Goal: Book appointment/travel/reservation

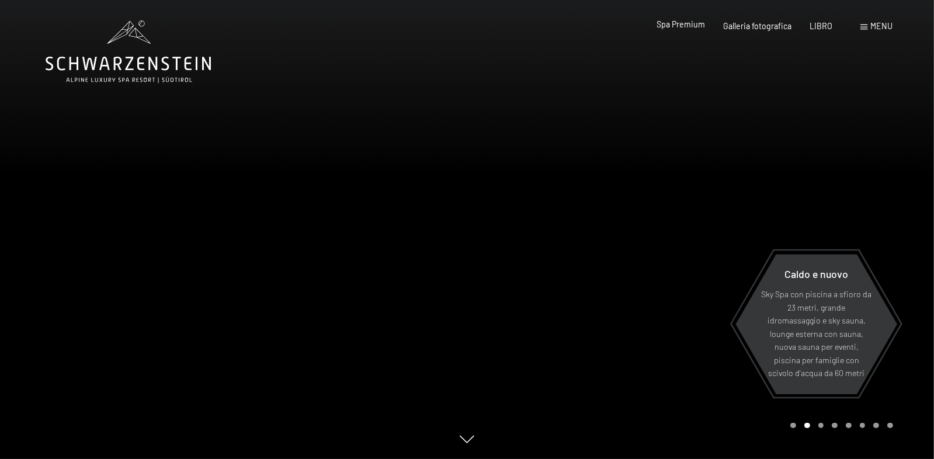
click at [656, 27] on font "Spa Premium" at bounding box center [680, 24] width 48 height 10
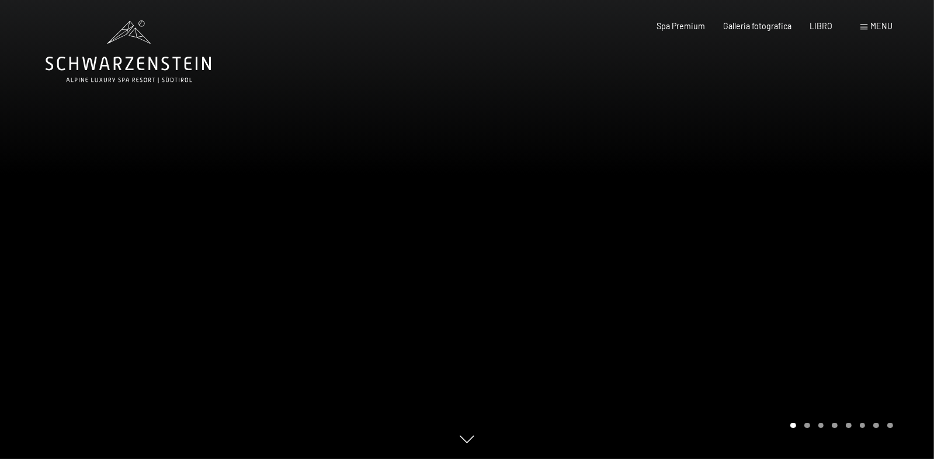
click at [871, 28] on font "menu" at bounding box center [882, 26] width 22 height 10
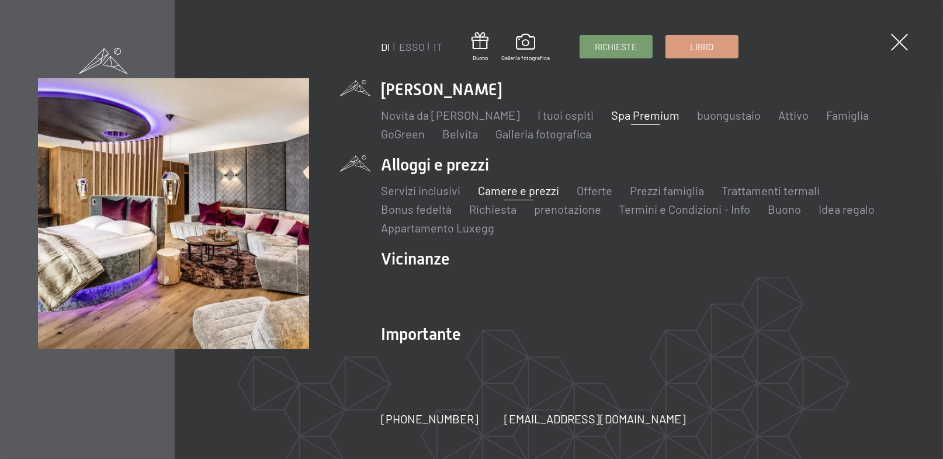
click at [513, 189] on font "Camere e prezzi" at bounding box center [518, 190] width 81 height 14
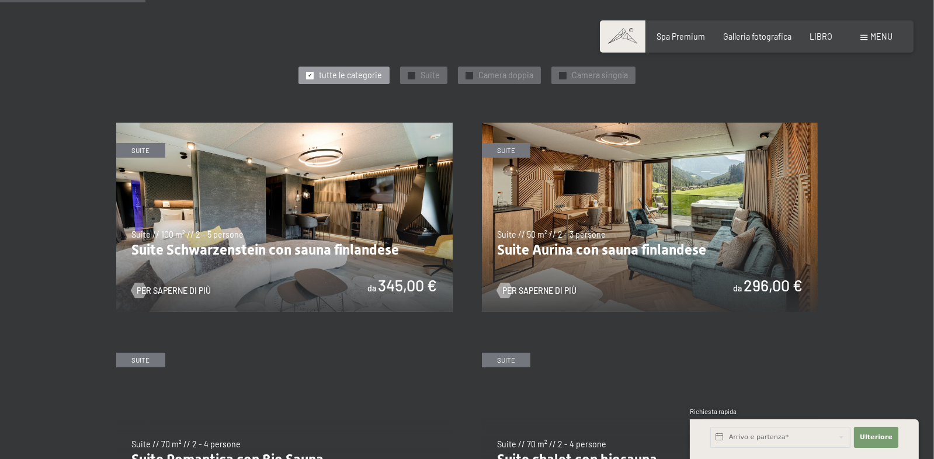
scroll to position [583, 0]
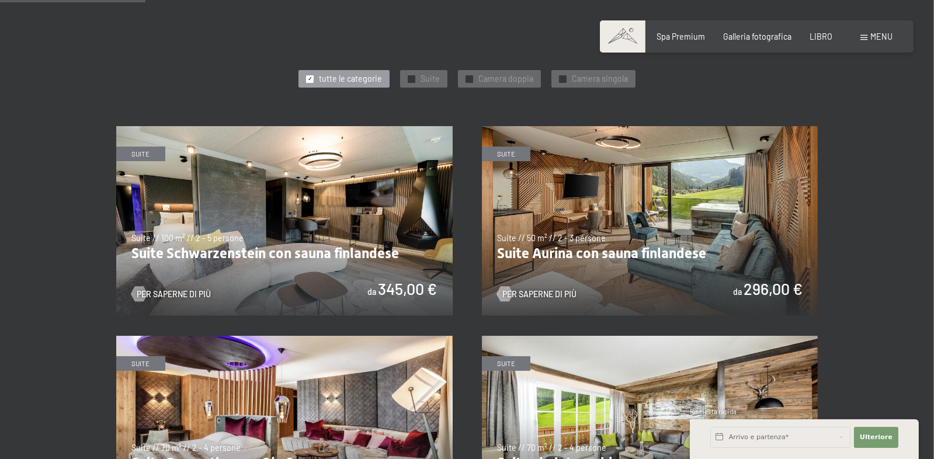
click at [284, 315] on img at bounding box center [284, 220] width 336 height 189
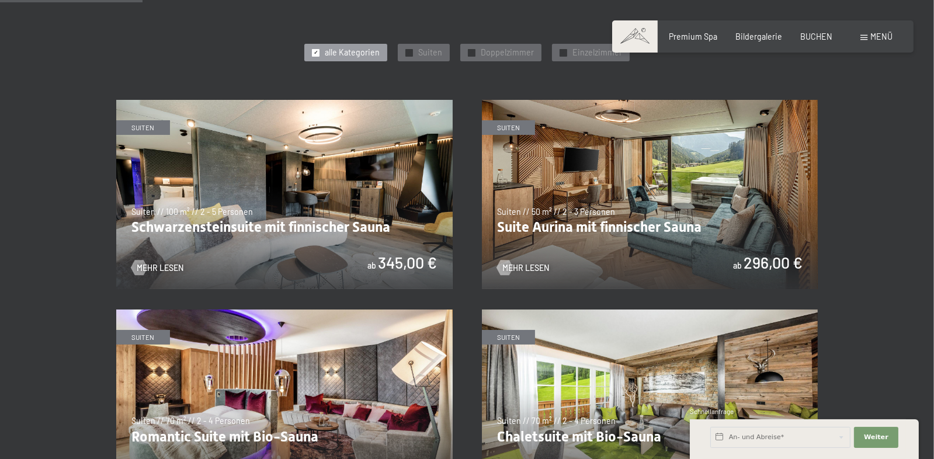
scroll to position [568, 0]
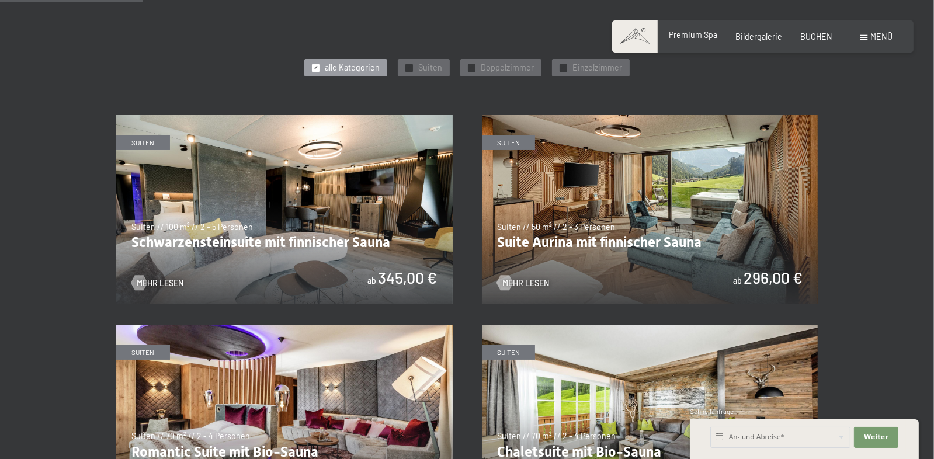
click at [669, 40] on span "Premium Spa" at bounding box center [693, 35] width 48 height 10
click at [669, 36] on span "Premium Spa" at bounding box center [693, 35] width 48 height 10
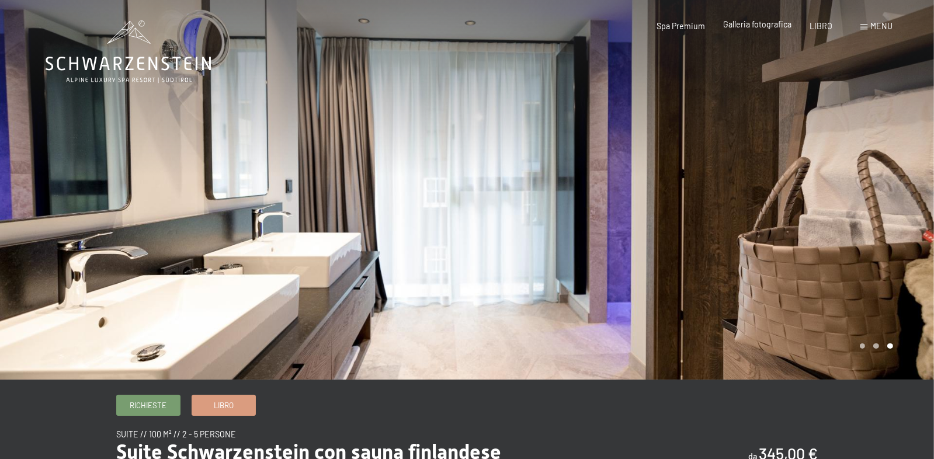
click at [735, 26] on font "Galleria fotografica" at bounding box center [757, 24] width 68 height 10
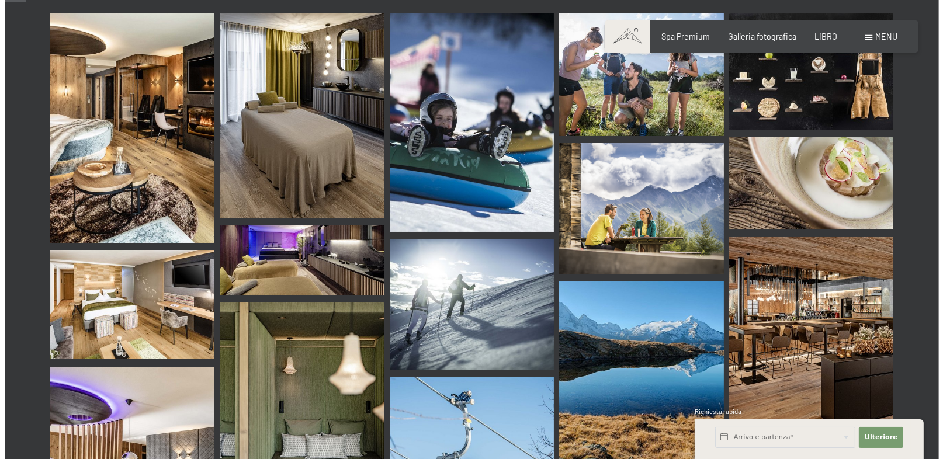
scroll to position [58, 0]
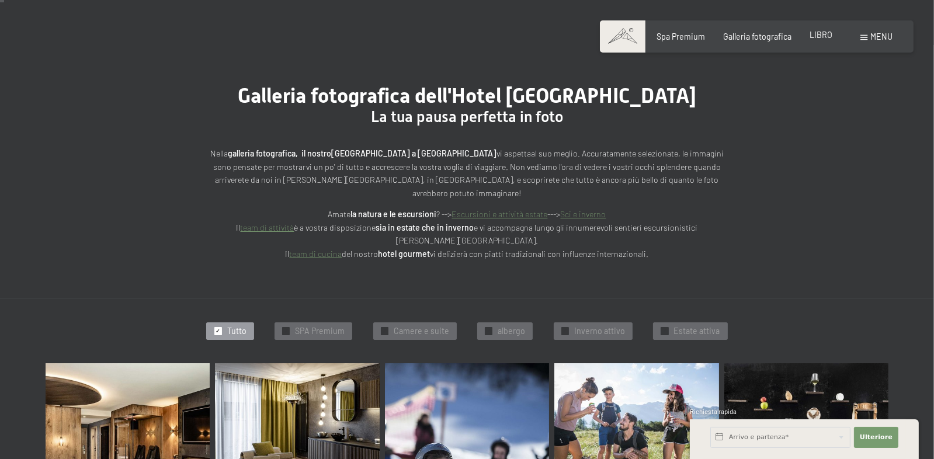
click at [811, 40] on font "LIBRO" at bounding box center [821, 35] width 23 height 10
click at [871, 41] on font "menu" at bounding box center [882, 37] width 22 height 10
